Goal: Information Seeking & Learning: Learn about a topic

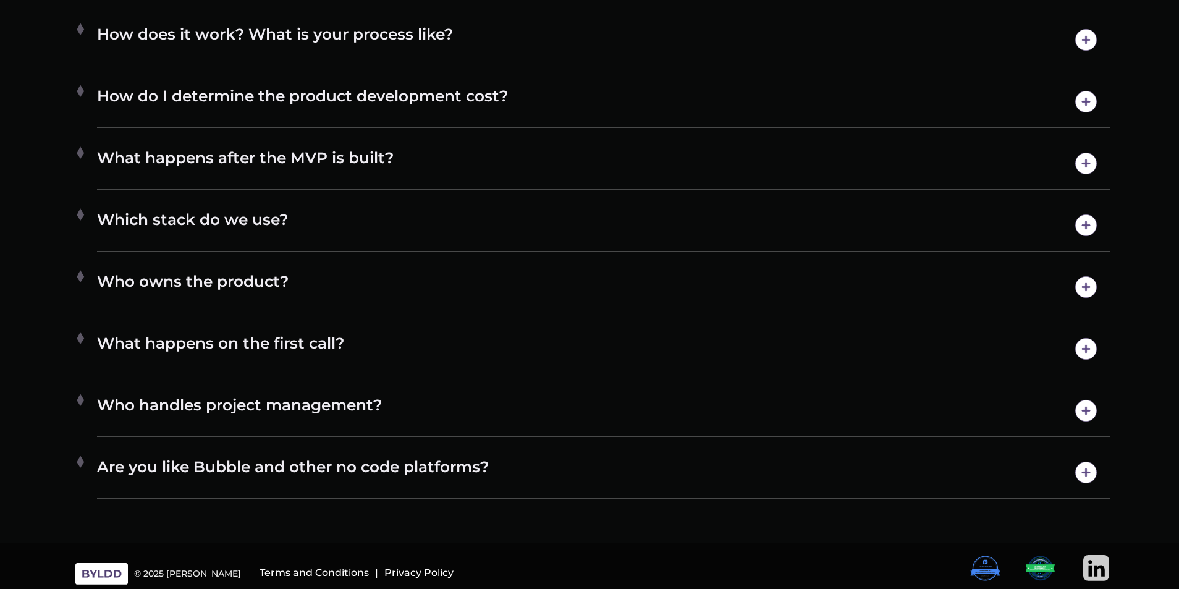
scroll to position [7211, 0]
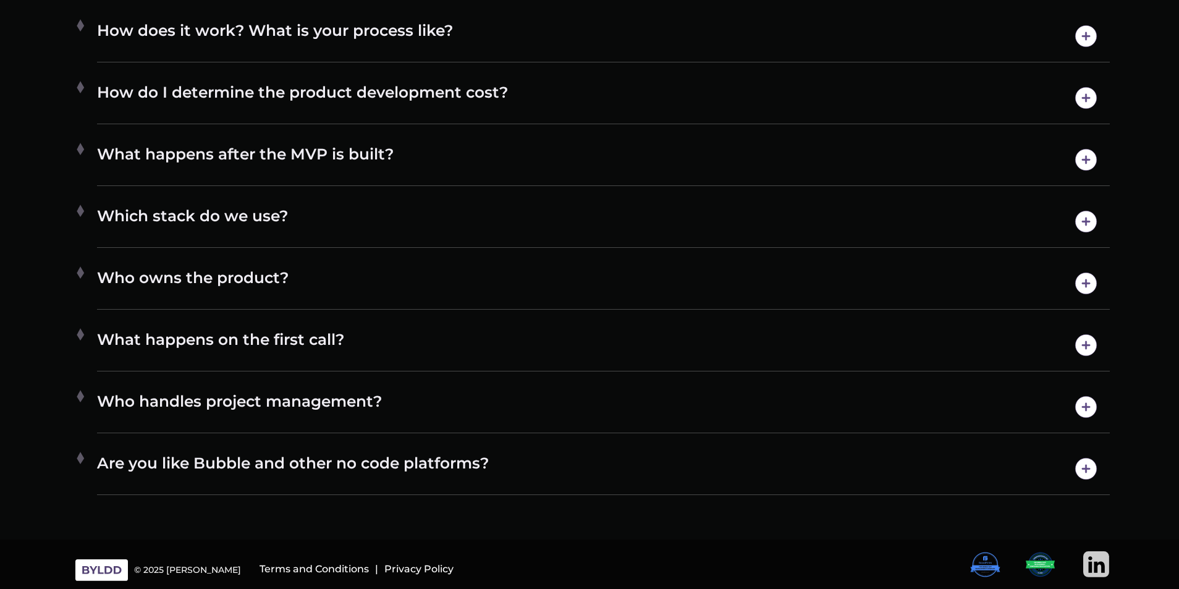
click at [1087, 340] on img at bounding box center [1086, 345] width 32 height 32
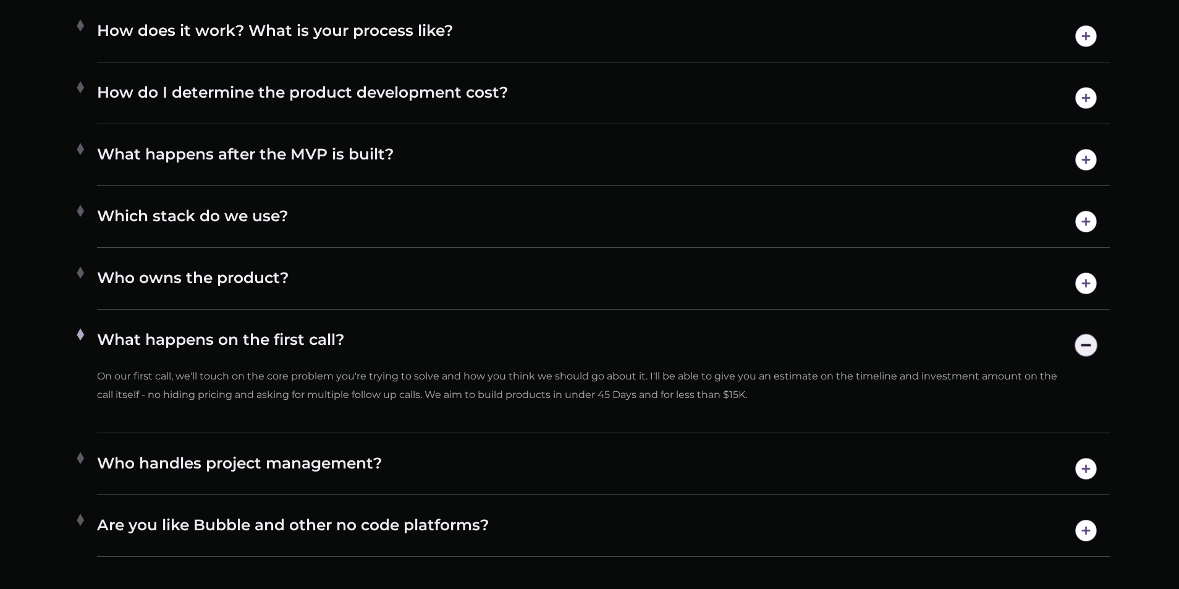
click at [1091, 340] on img at bounding box center [1086, 345] width 32 height 32
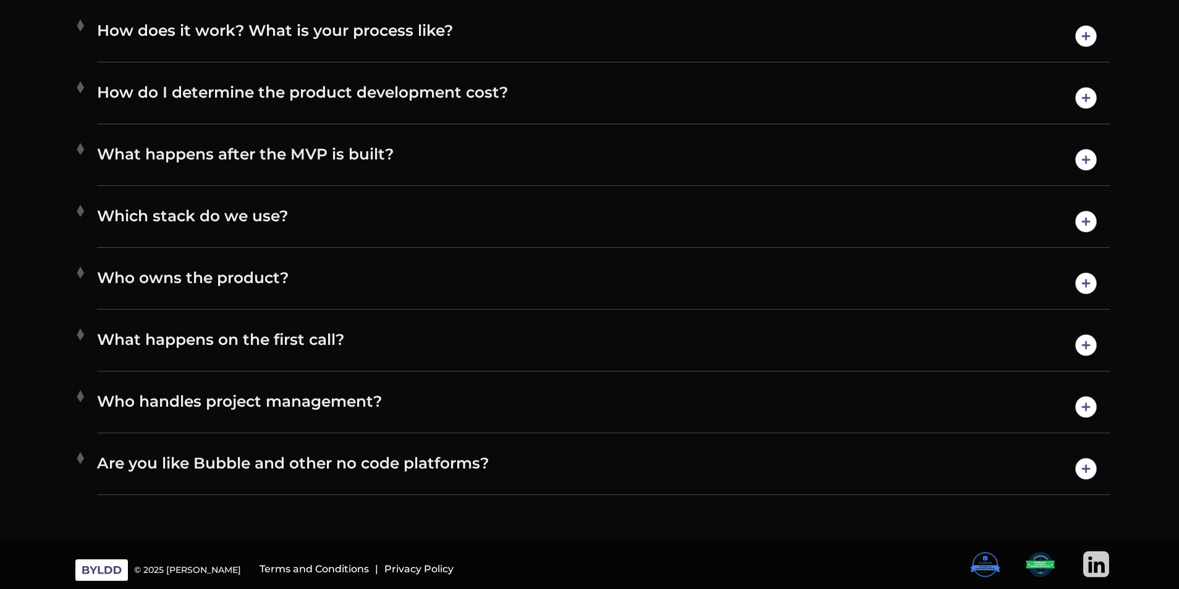
click at [1082, 398] on img at bounding box center [1086, 407] width 32 height 32
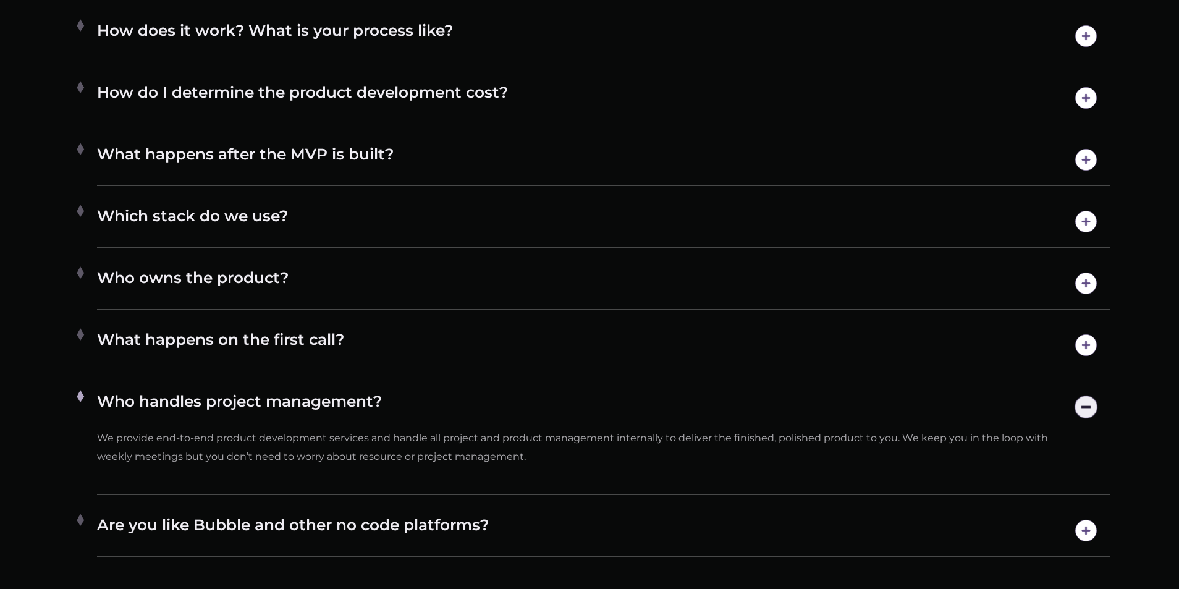
click at [1091, 410] on img at bounding box center [1086, 407] width 32 height 32
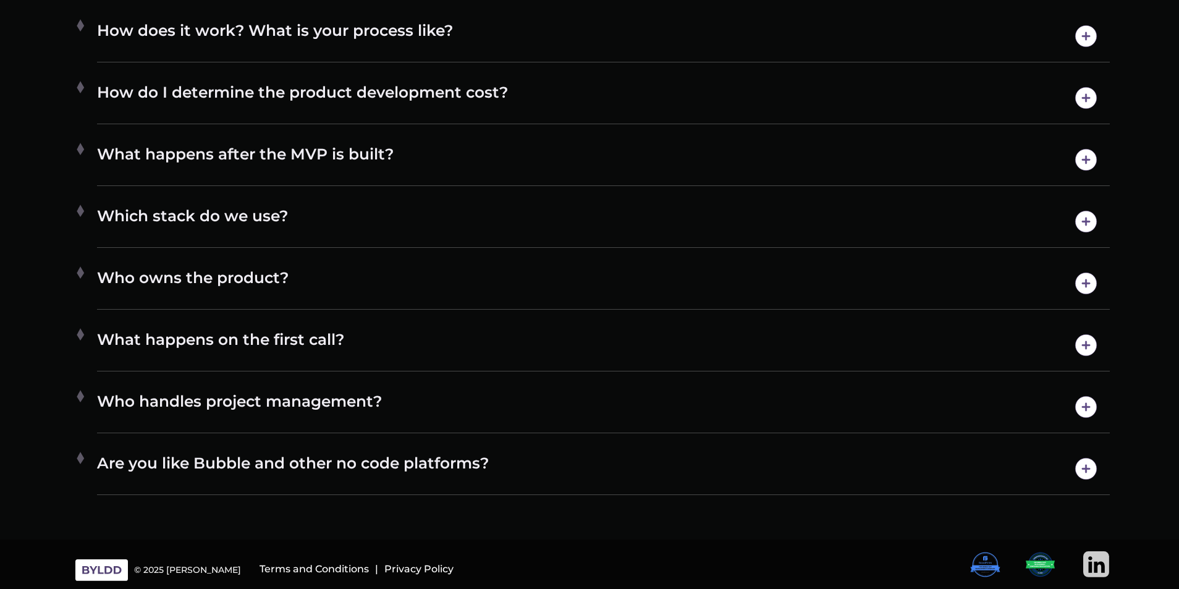
click at [1085, 470] on img at bounding box center [1086, 469] width 32 height 32
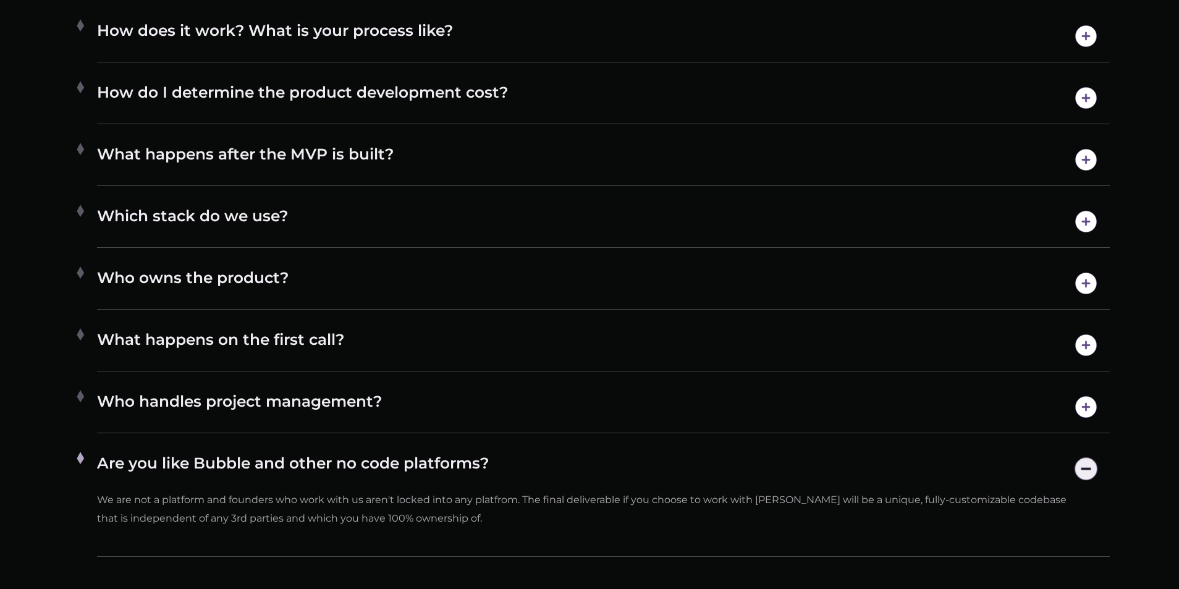
click at [1085, 469] on img at bounding box center [1086, 469] width 32 height 32
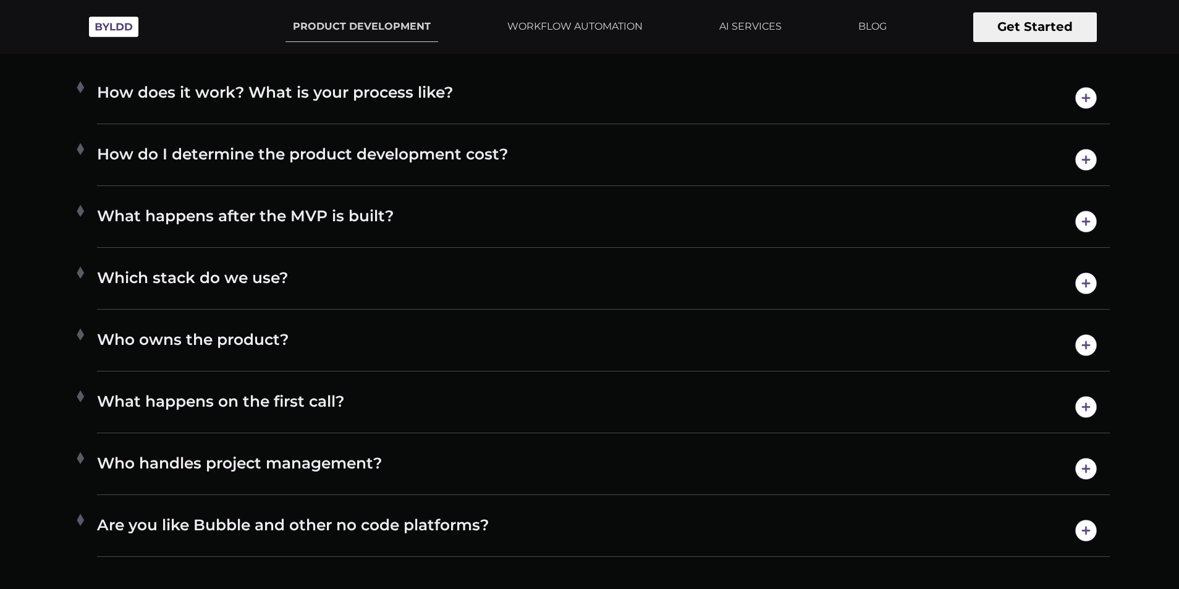
scroll to position [7087, 0]
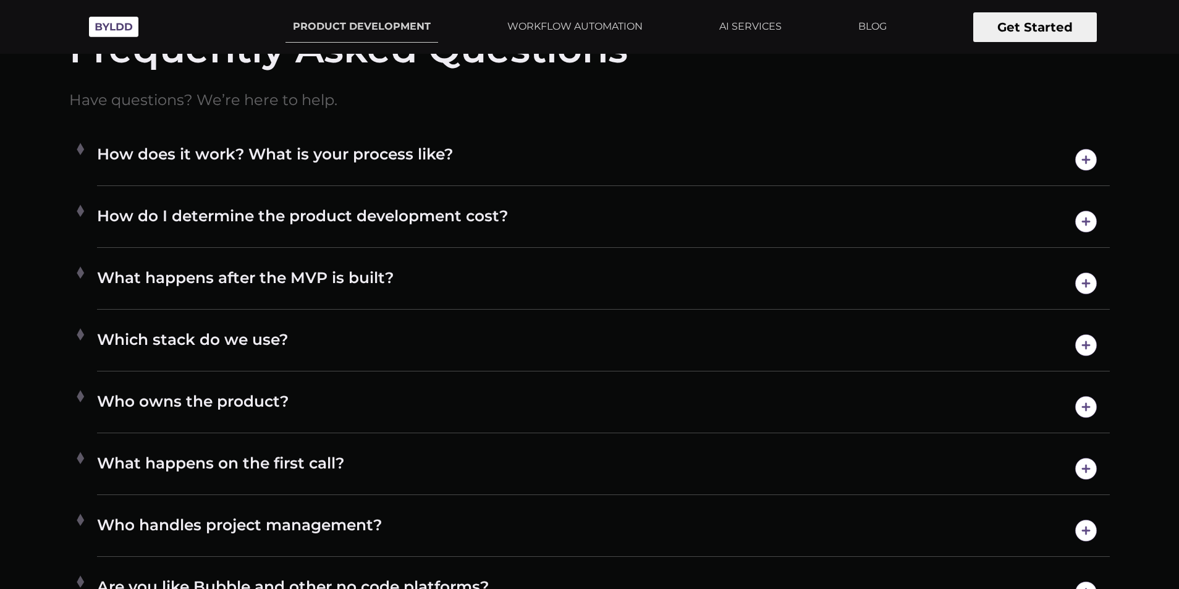
click at [1096, 343] on img at bounding box center [1086, 345] width 32 height 32
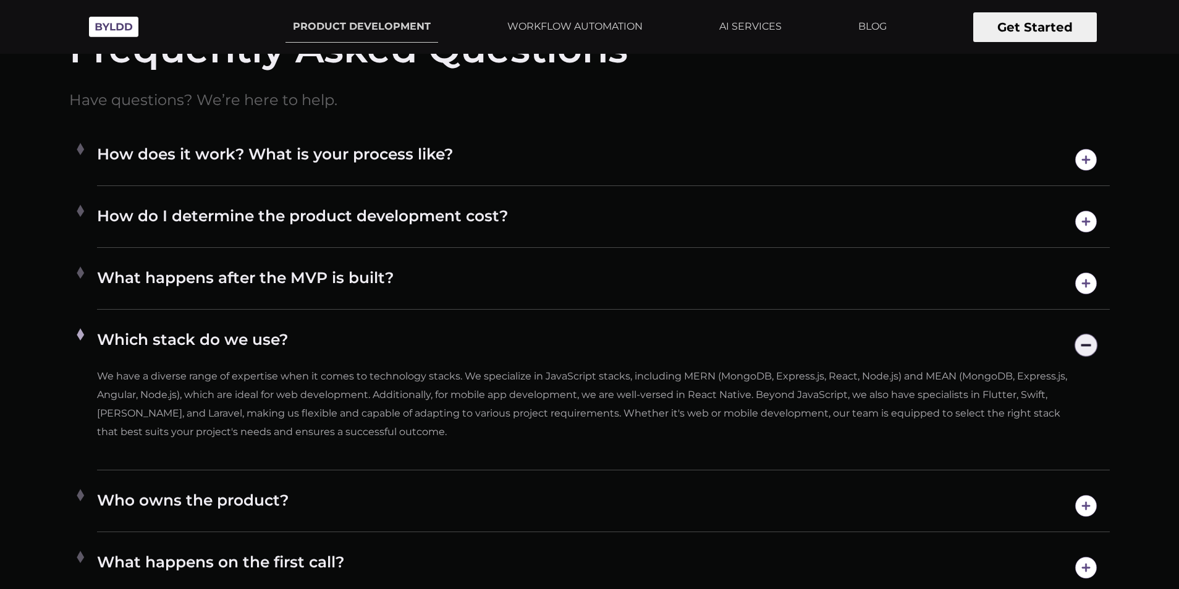
click at [1096, 343] on img at bounding box center [1086, 345] width 32 height 32
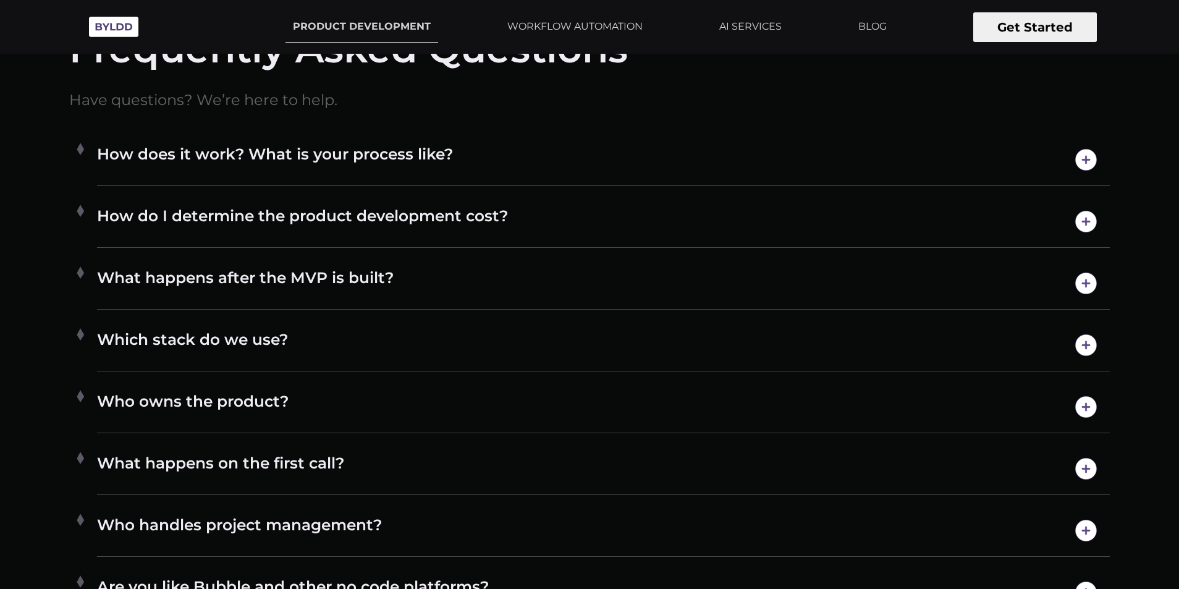
click at [1084, 402] on img at bounding box center [1086, 407] width 32 height 32
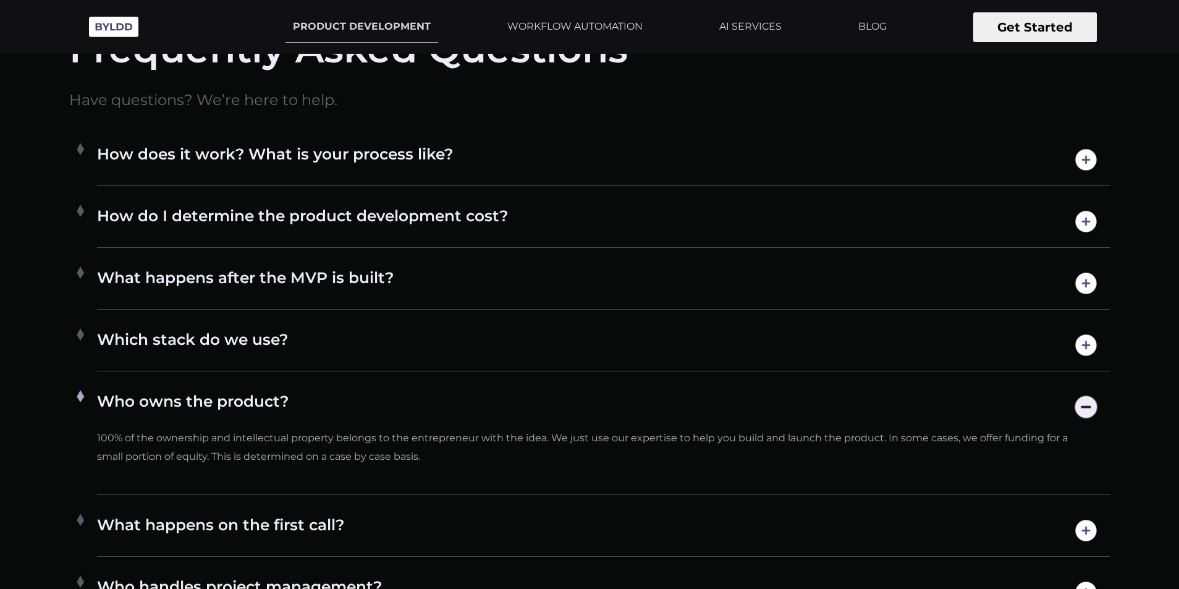
click at [1090, 402] on img at bounding box center [1086, 407] width 32 height 32
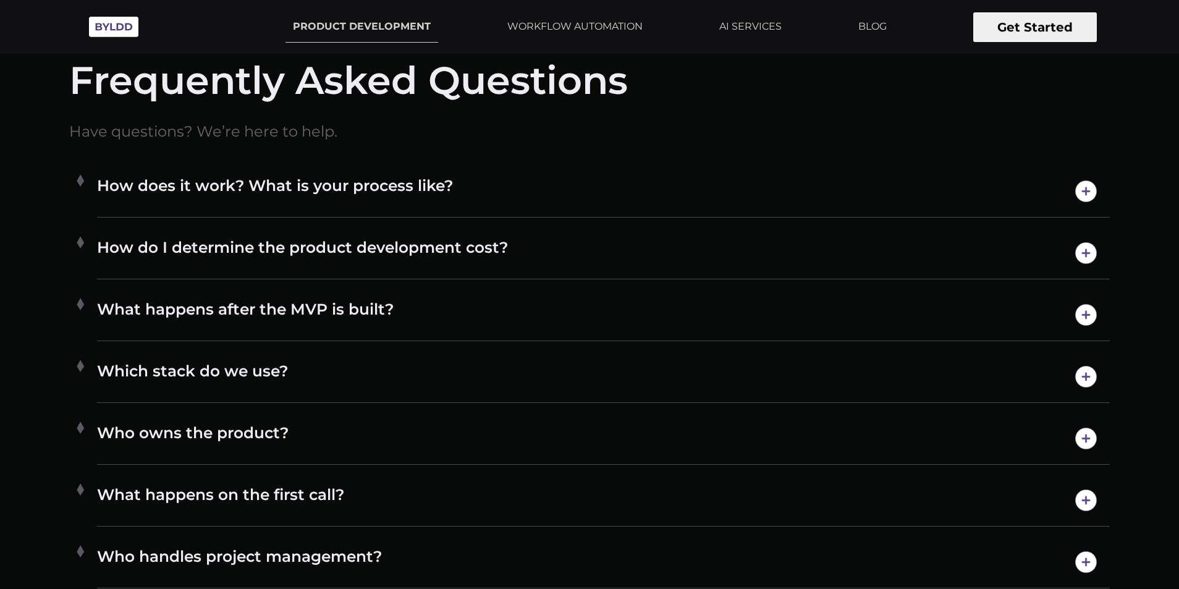
scroll to position [7026, 0]
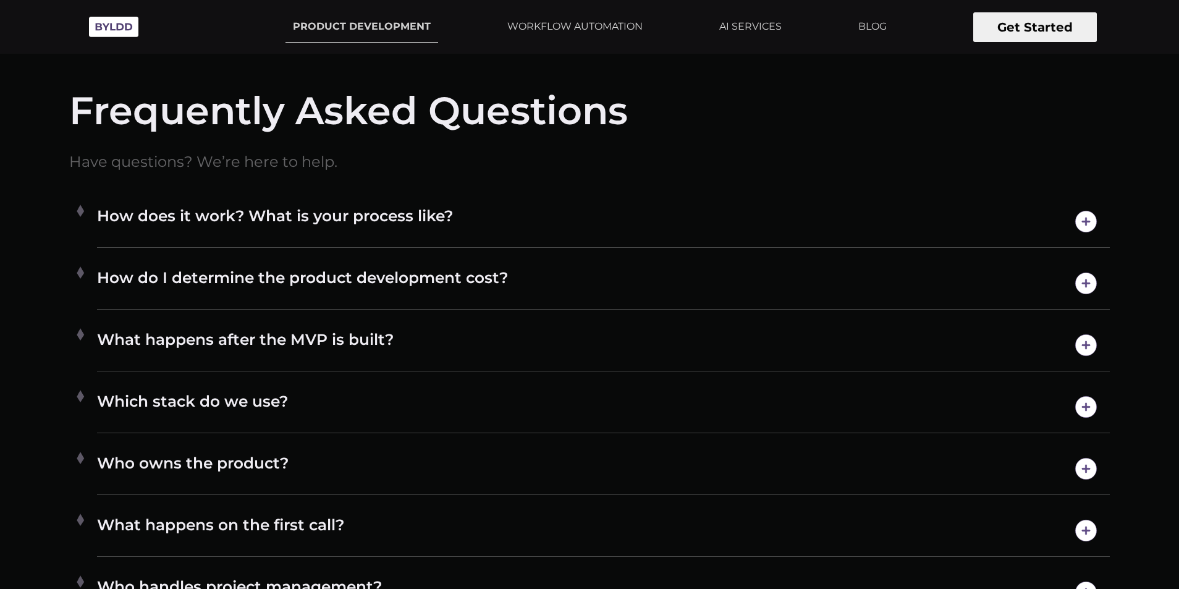
click at [1092, 211] on img at bounding box center [1086, 222] width 32 height 32
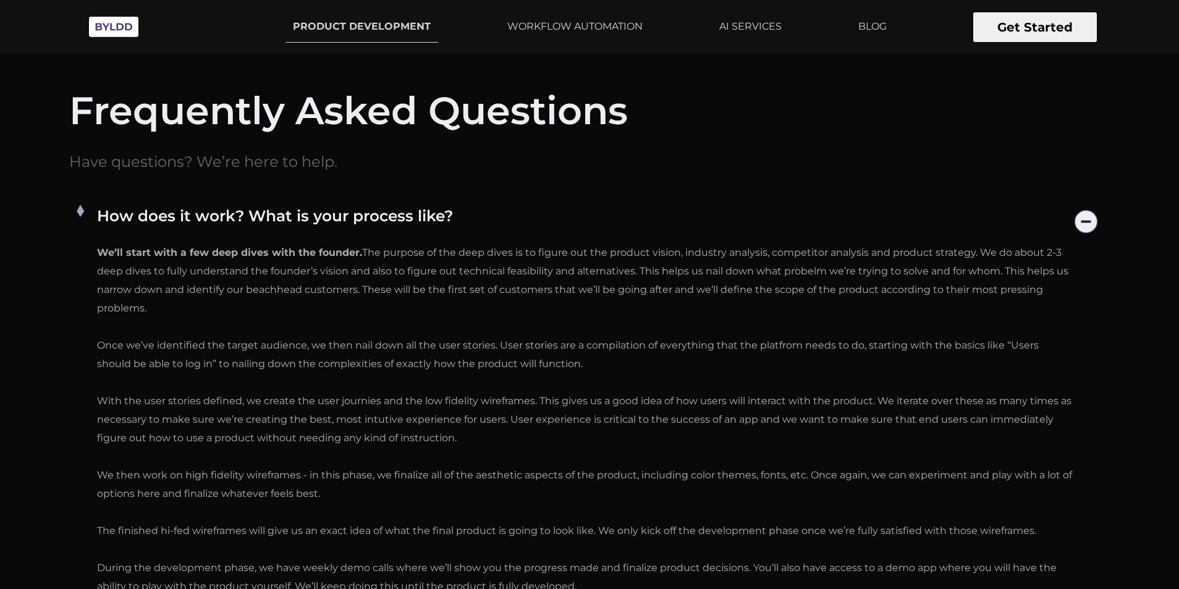
click at [1092, 214] on img at bounding box center [1086, 222] width 32 height 32
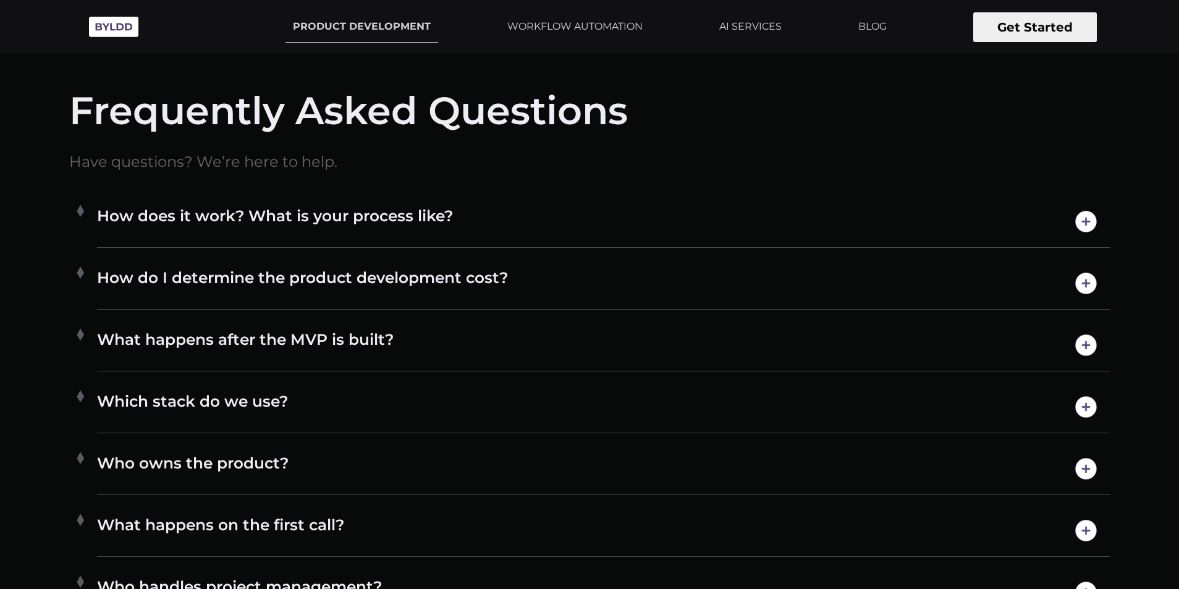
click at [1084, 287] on img at bounding box center [1086, 283] width 32 height 32
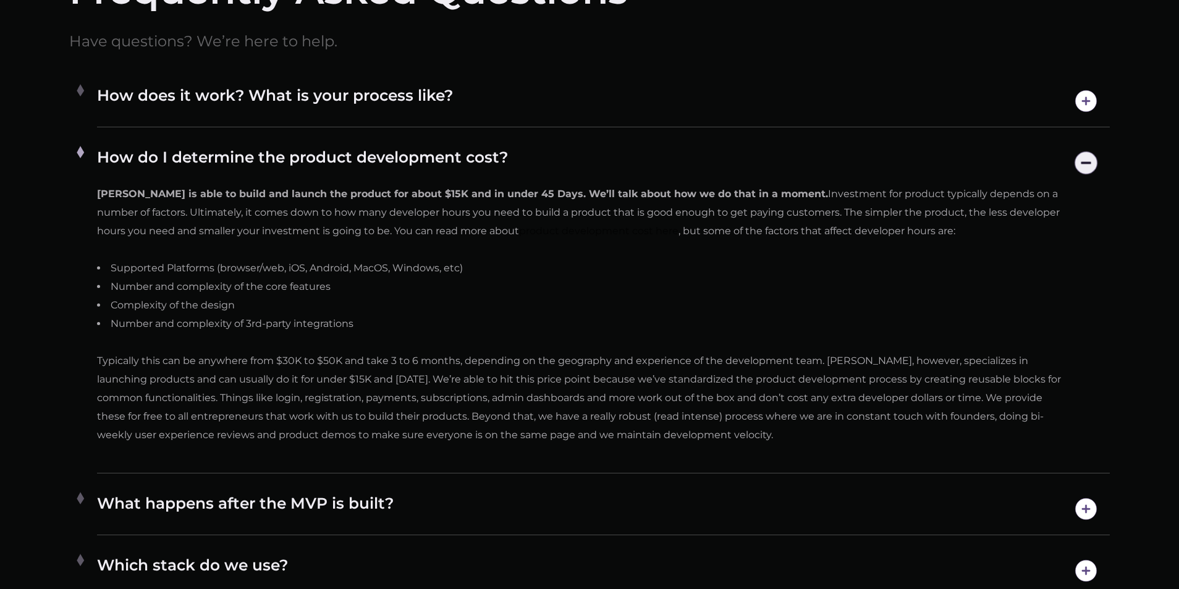
scroll to position [7149, 0]
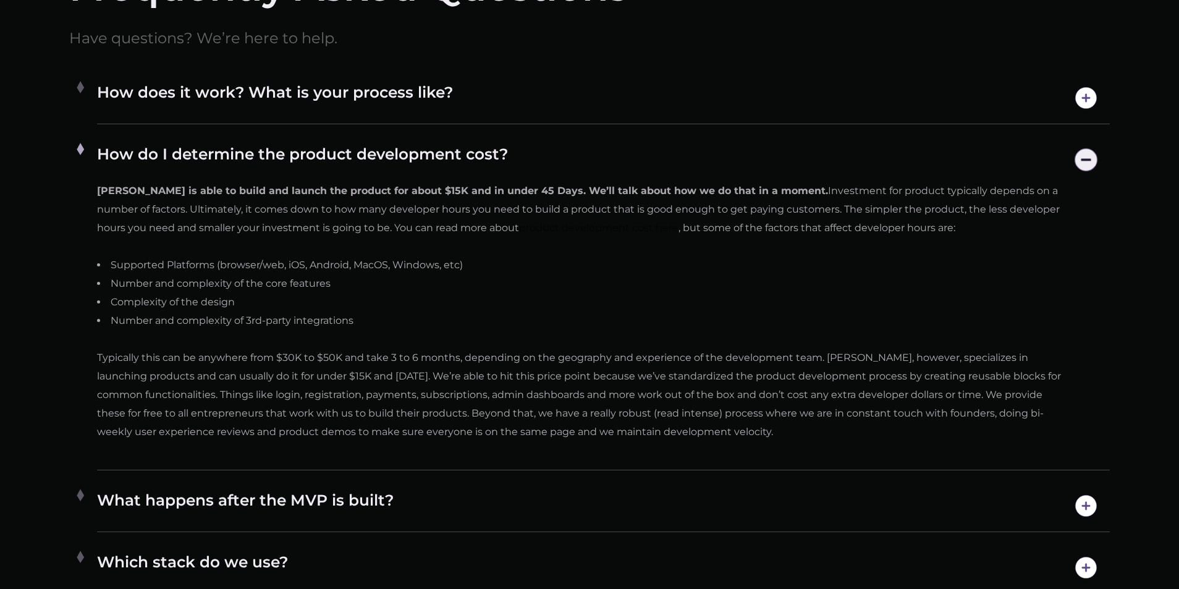
click at [1087, 165] on img at bounding box center [1086, 160] width 32 height 32
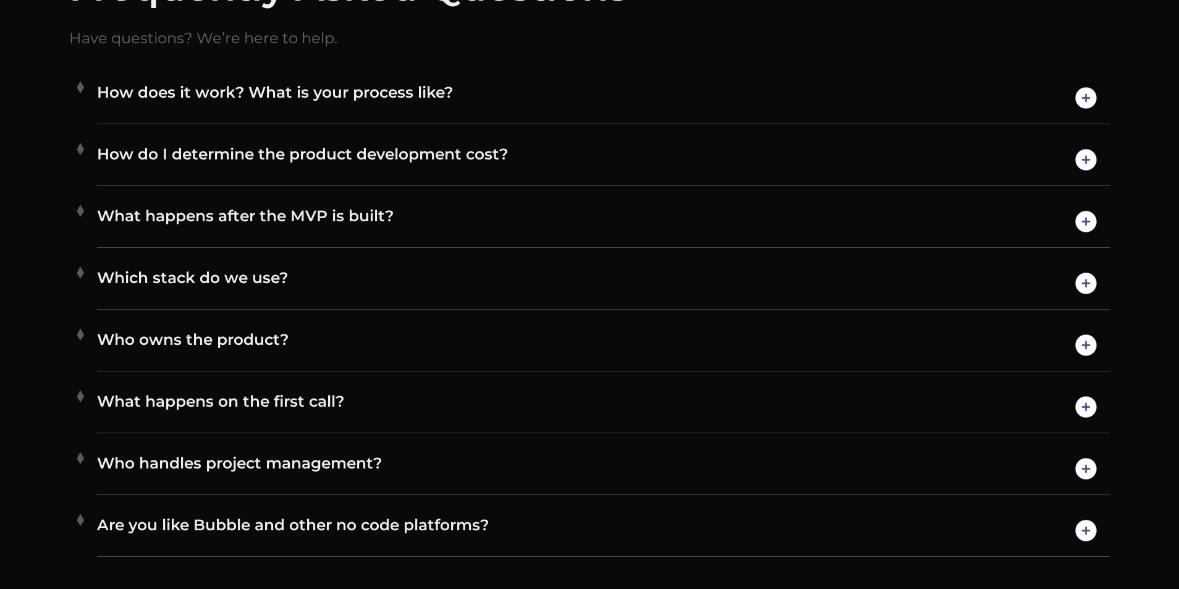
click at [1087, 219] on img at bounding box center [1086, 222] width 32 height 32
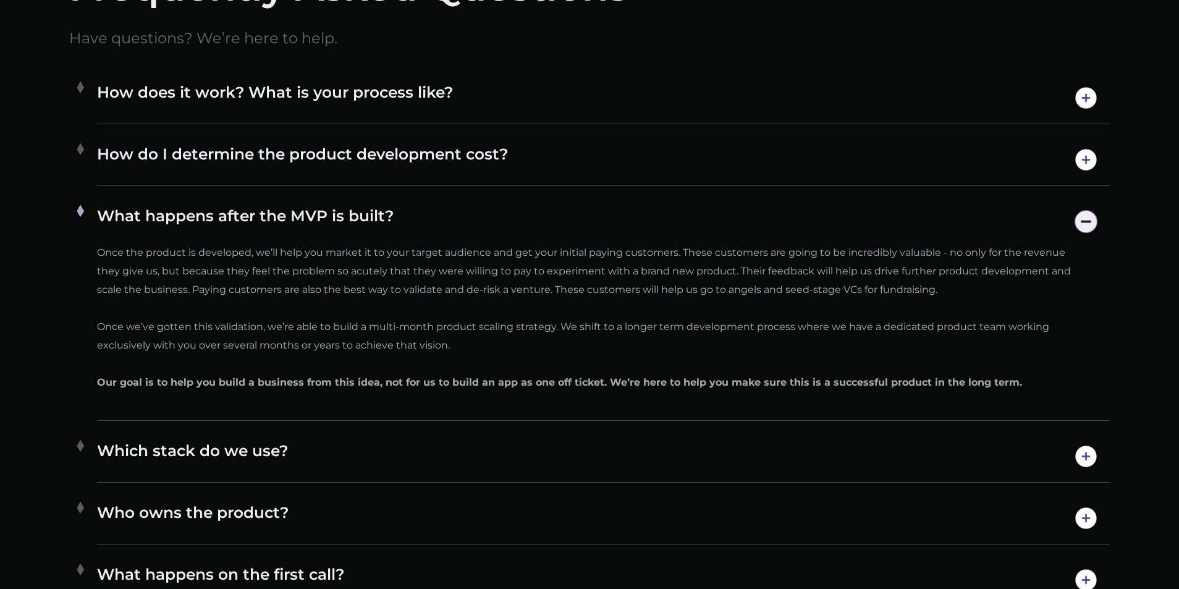
click at [1088, 228] on img at bounding box center [1086, 222] width 32 height 32
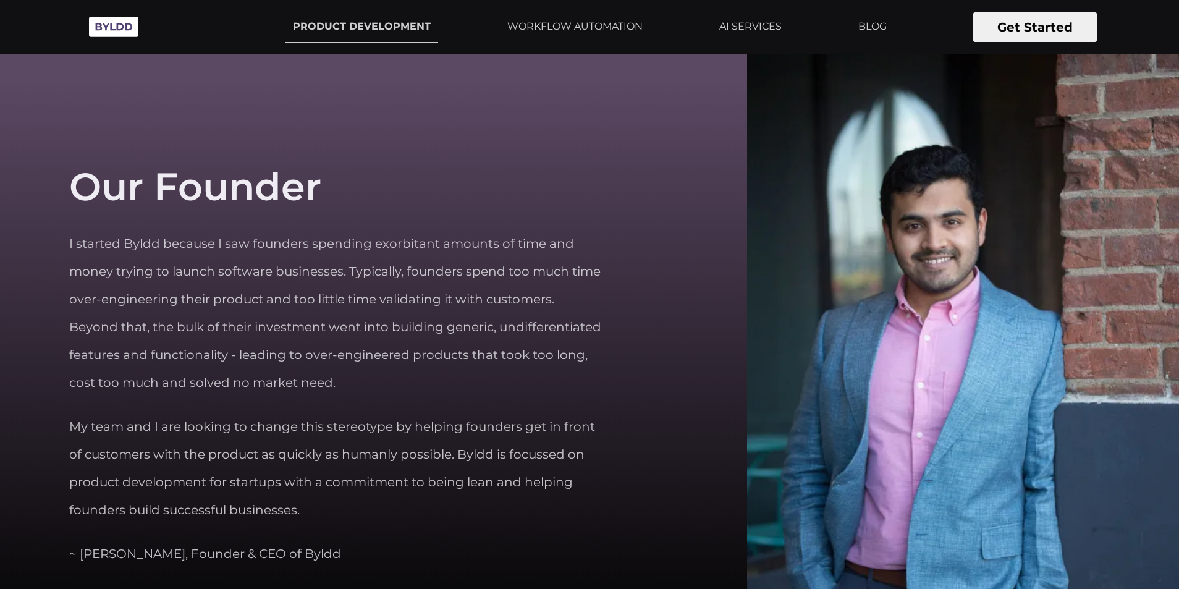
scroll to position [3813, 0]
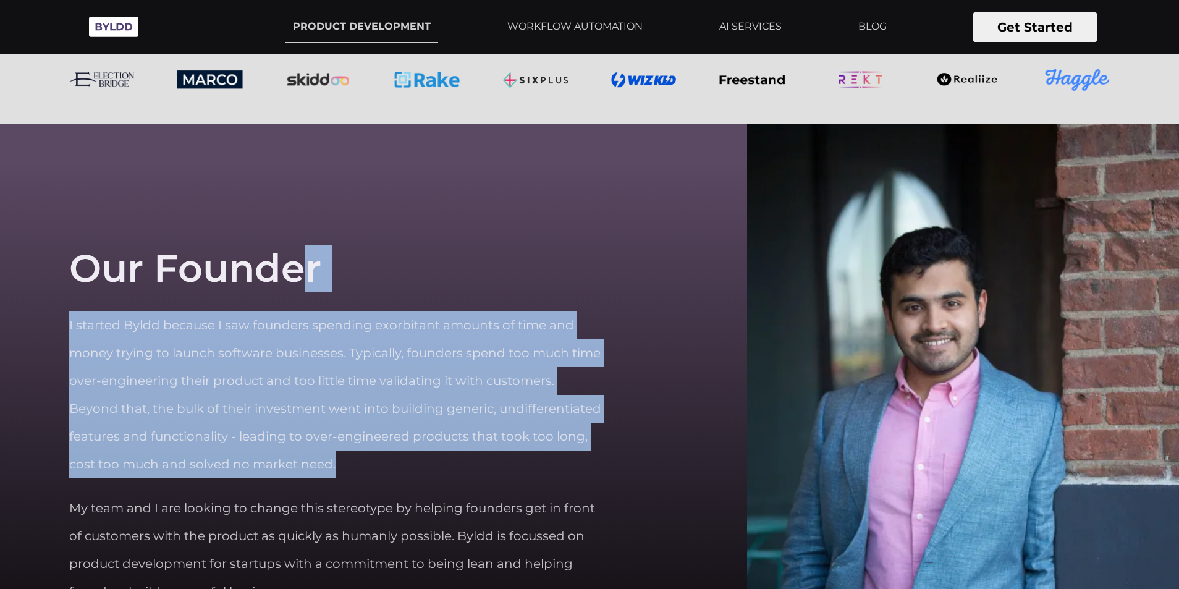
drag, startPoint x: 60, startPoint y: 275, endPoint x: 448, endPoint y: 455, distance: 427.6
click at [448, 455] on section "Our Founder I started Byldd because I saw founders spending exorbitant amounts …" at bounding box center [589, 447] width 1179 height 647
click at [448, 455] on p "I started Byldd because I saw founders spending exorbitant amounts of time and …" at bounding box center [336, 394] width 535 height 167
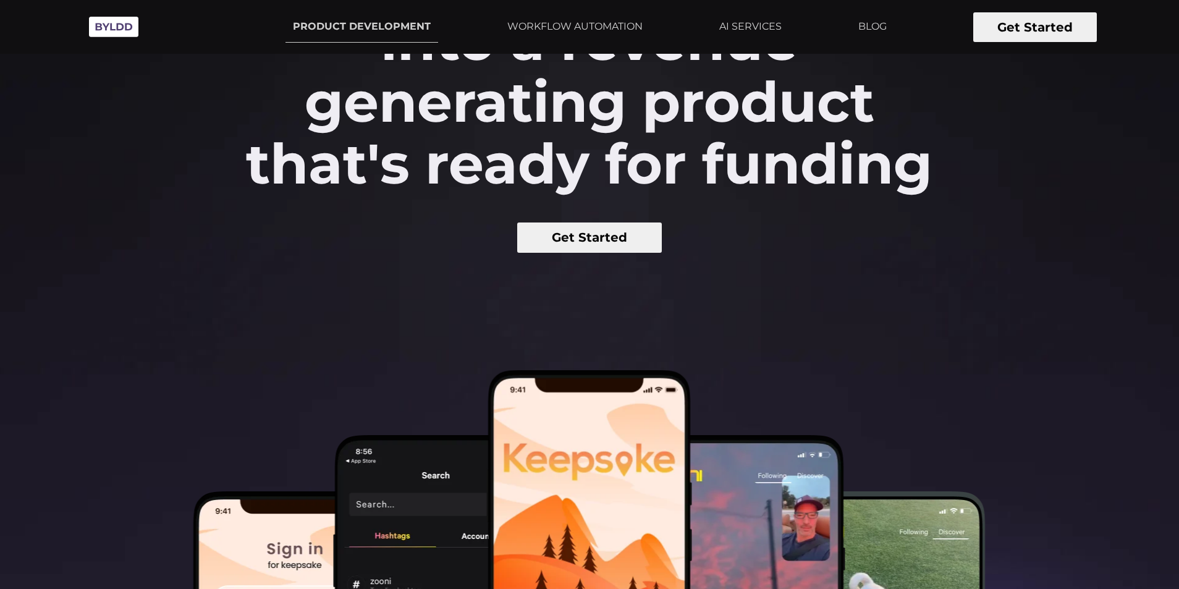
scroll to position [0, 0]
